Goal: Task Accomplishment & Management: Use online tool/utility

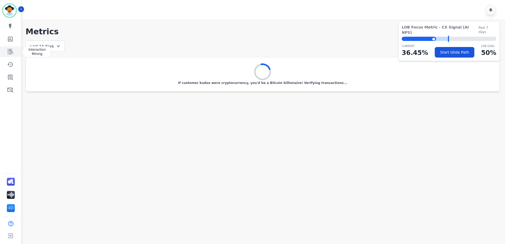
click at [11, 50] on icon "Sidebar" at bounding box center [10, 52] width 5 height 6
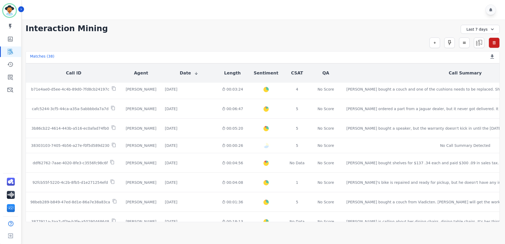
scroll to position [264, 0]
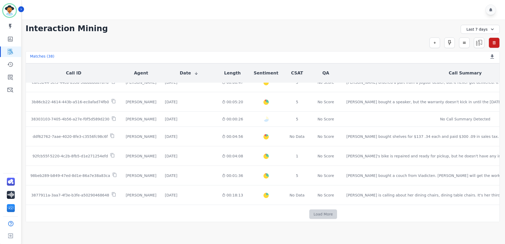
click at [309, 212] on button "Load More" at bounding box center [323, 215] width 28 height 10
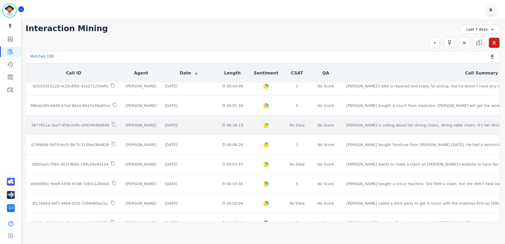
scroll to position [343, 0]
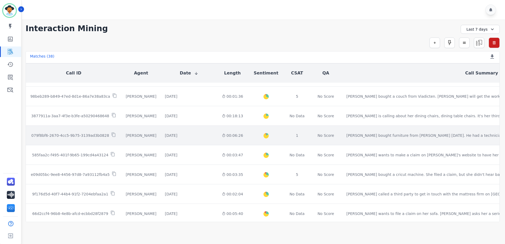
click at [310, 140] on td "No Score" at bounding box center [326, 136] width 33 height 20
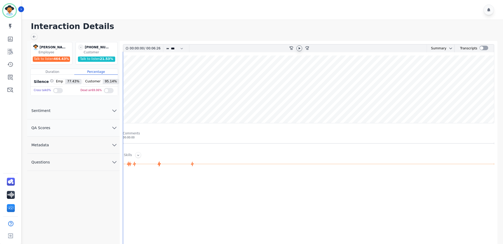
click at [299, 49] on icon at bounding box center [300, 48] width 2 height 2
click at [155, 68] on wave at bounding box center [308, 89] width 371 height 68
click at [34, 35] on icon at bounding box center [34, 37] width 4 height 4
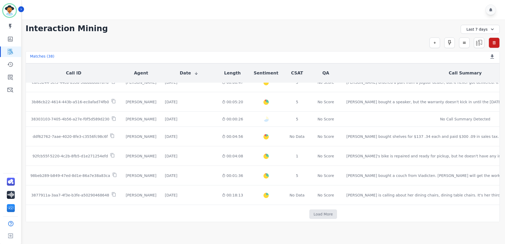
scroll to position [271, 0]
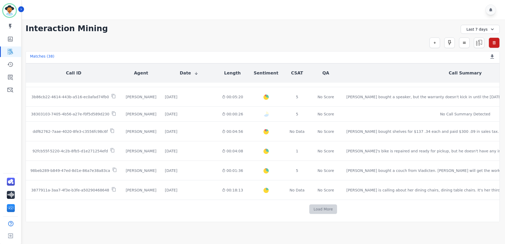
click at [309, 206] on button "Load More" at bounding box center [323, 209] width 28 height 10
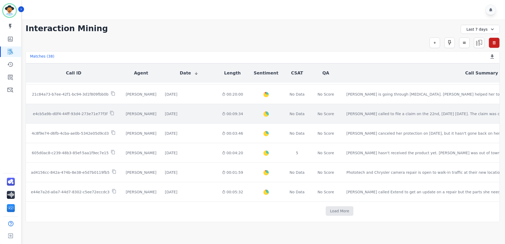
scroll to position [619, 0]
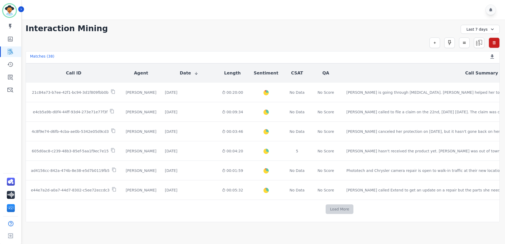
click at [326, 205] on button "Load More" at bounding box center [340, 209] width 28 height 10
click at [326, 206] on button "Load More" at bounding box center [340, 209] width 28 height 10
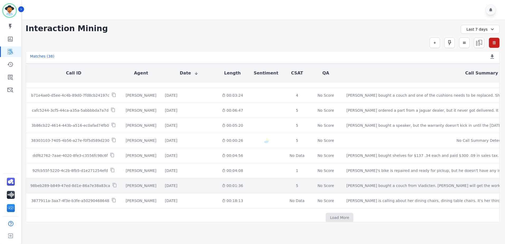
scroll to position [916, 0]
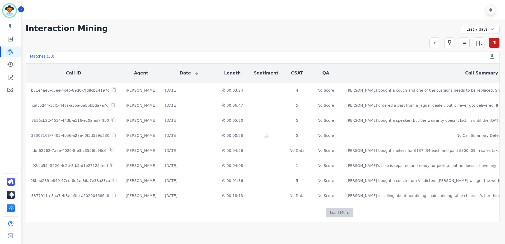
click at [326, 210] on button "Load More" at bounding box center [340, 213] width 28 height 10
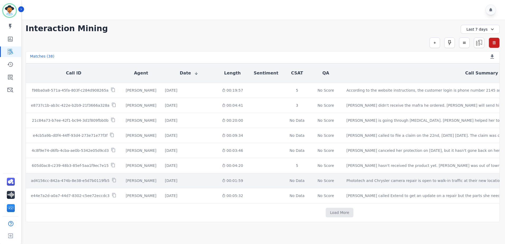
scroll to position [1188, 0]
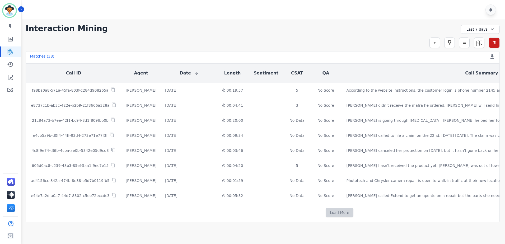
click at [326, 208] on button "Load More" at bounding box center [340, 213] width 28 height 10
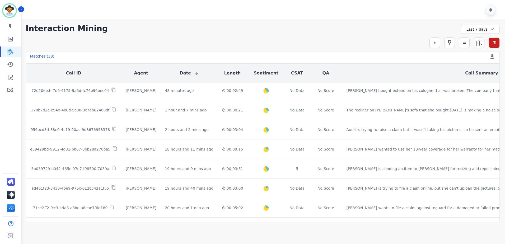
scroll to position [0, 0]
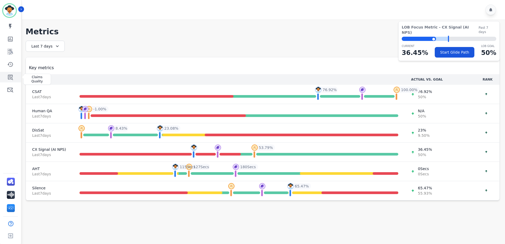
drag, startPoint x: 6, startPoint y: 79, endPoint x: 14, endPoint y: 81, distance: 7.6
click at [6, 79] on link "Sidebar" at bounding box center [11, 77] width 20 height 11
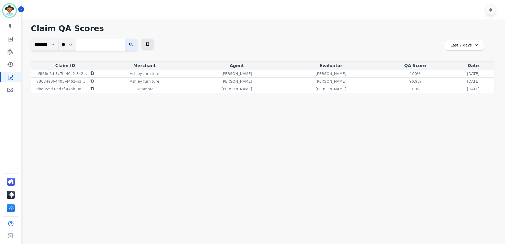
click at [471, 44] on div "Last 7 days" at bounding box center [464, 45] width 39 height 11
click at [468, 95] on li "Last 90 days" at bounding box center [468, 96] width 26 height 5
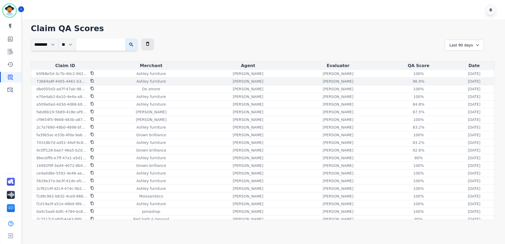
click at [203, 84] on td "[PERSON_NAME]" at bounding box center [248, 82] width 90 height 8
click at [204, 81] on div "[PERSON_NAME]" at bounding box center [248, 81] width 88 height 5
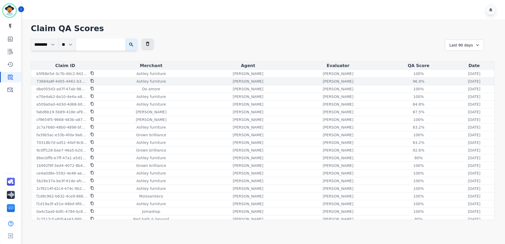
click at [109, 82] on div "Ashley furniture" at bounding box center [151, 81] width 102 height 5
click at [455, 83] on div "[DATE] [DATE] 5:11pm" at bounding box center [474, 81] width 38 height 5
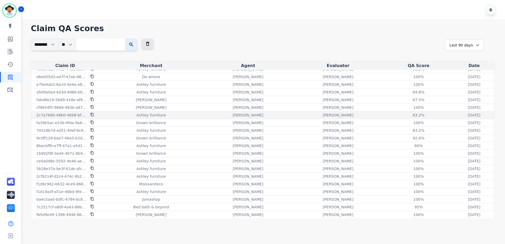
scroll to position [18, 0]
